Goal: Navigation & Orientation: Find specific page/section

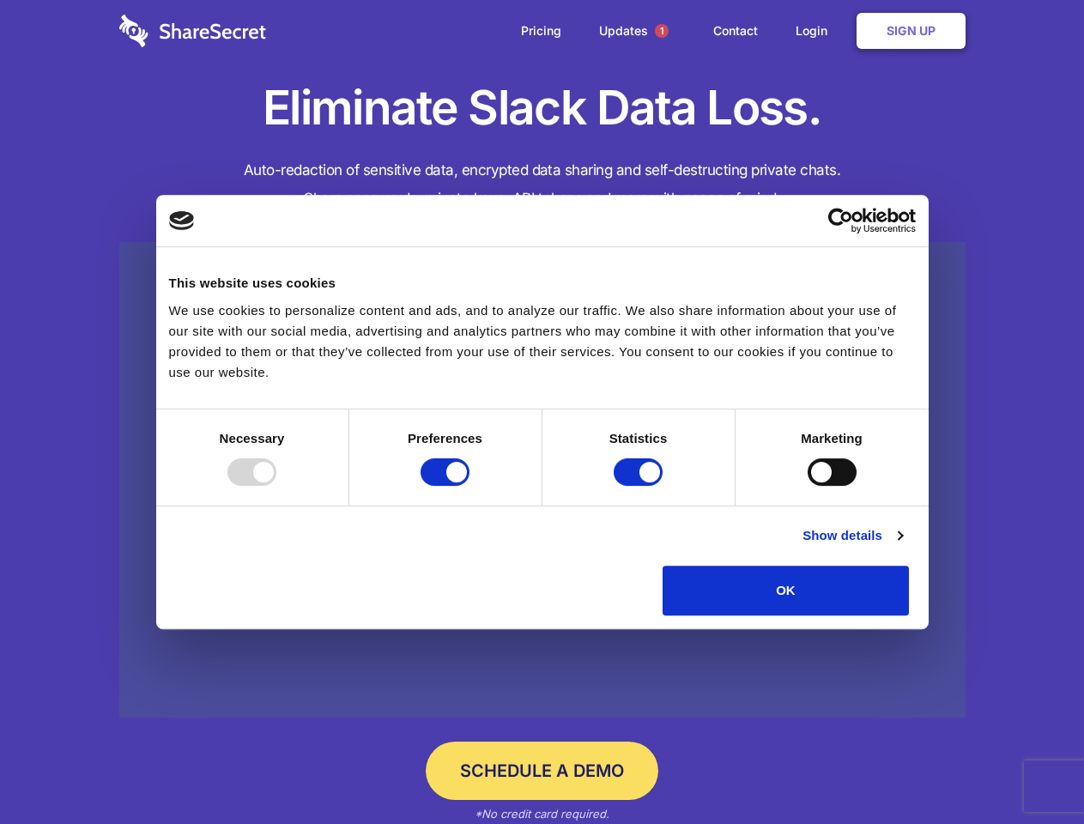
click at [276, 486] on div at bounding box center [251, 471] width 49 height 27
click at [469, 486] on input "Preferences" at bounding box center [444, 471] width 49 height 27
checkbox input "false"
click at [640, 486] on input "Statistics" at bounding box center [637, 471] width 49 height 27
checkbox input "false"
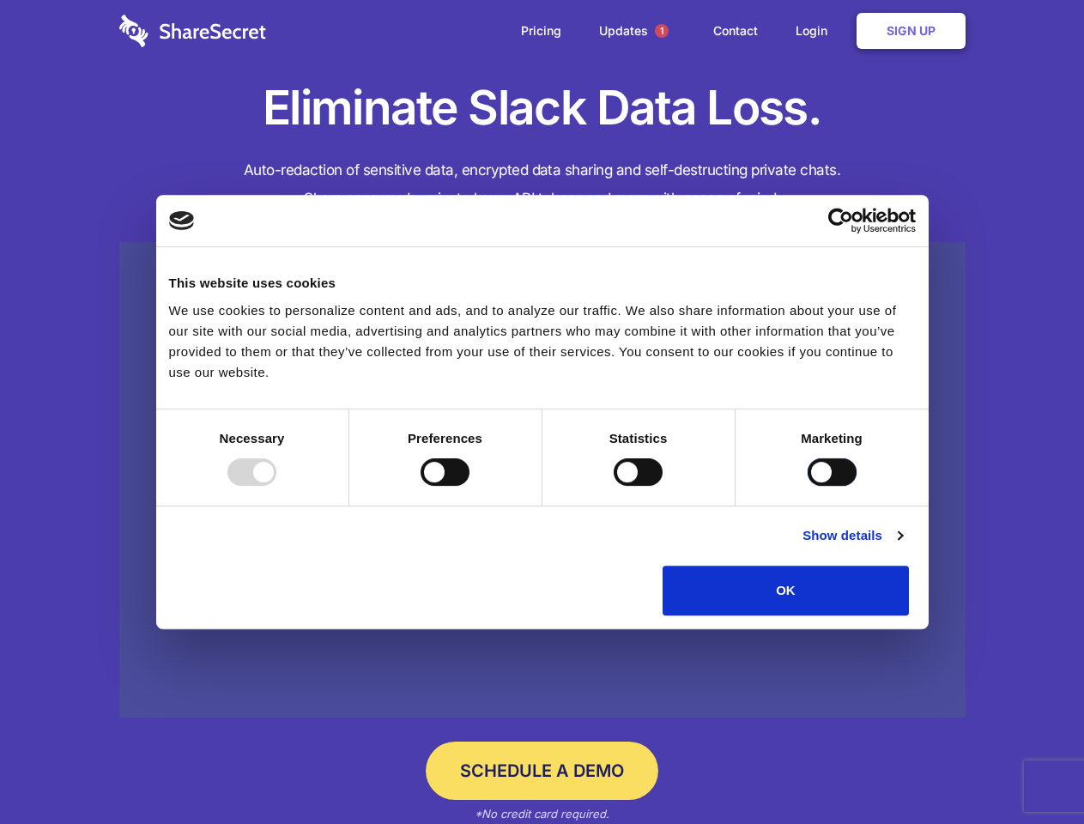
click at [807, 486] on input "Marketing" at bounding box center [831, 471] width 49 height 27
checkbox input "true"
click at [902, 546] on link "Show details" at bounding box center [852, 535] width 100 height 21
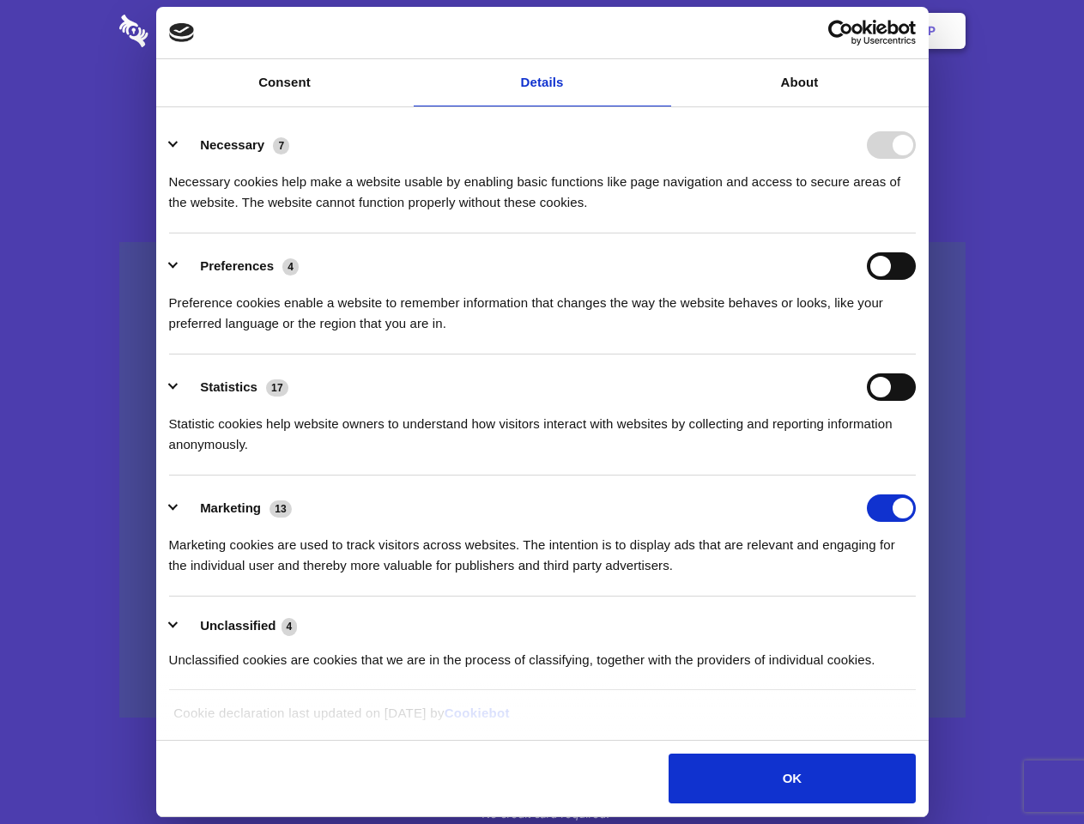
click at [916, 233] on li "Necessary 7 Necessary cookies help make a website usable by enabling basic func…" at bounding box center [542, 172] width 746 height 121
click at [661, 31] on span "1" at bounding box center [662, 31] width 14 height 14
